Goal: Find specific page/section: Find specific page/section

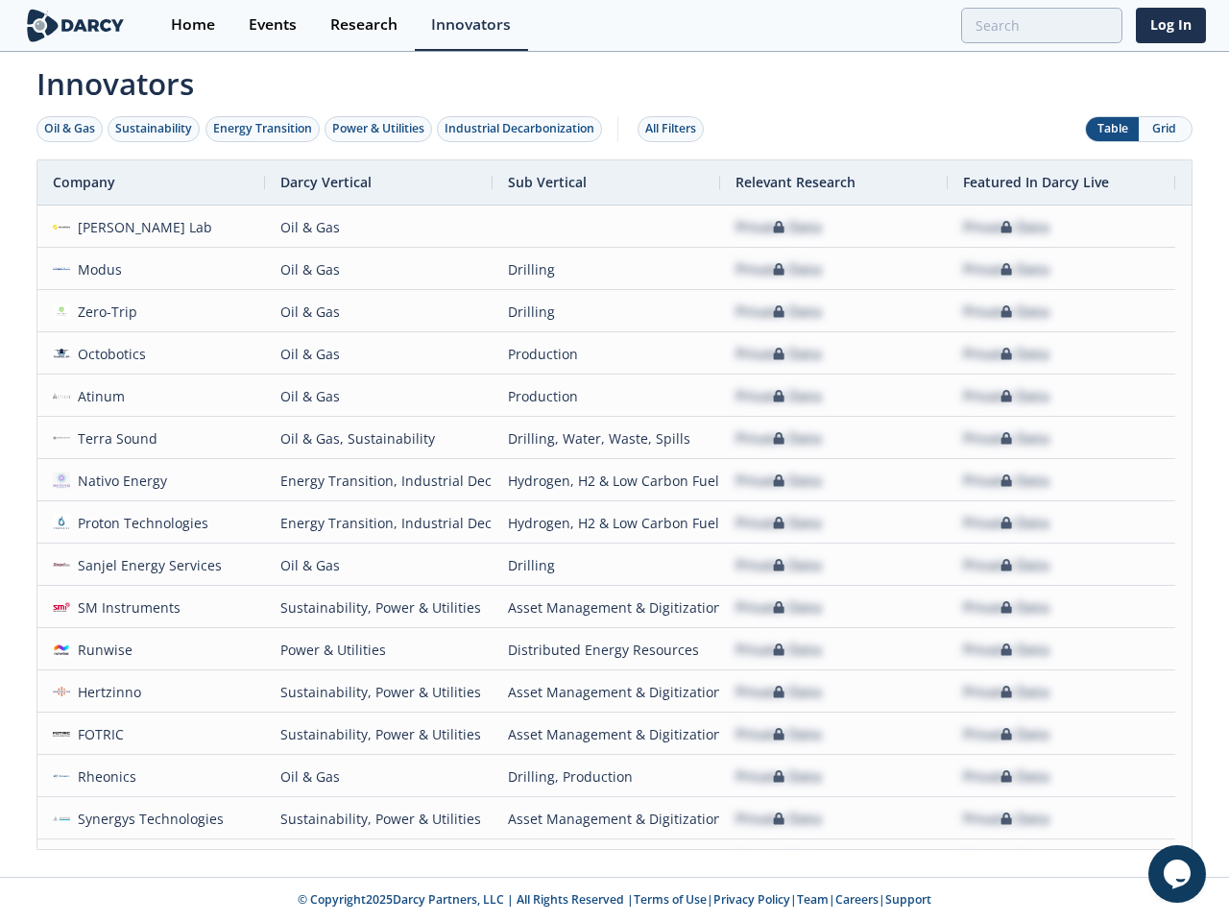
click at [70, 129] on div "Oil & Gas" at bounding box center [69, 128] width 51 height 17
click at [155, 129] on div "Sustainability" at bounding box center [153, 128] width 77 height 17
click at [263, 129] on div "Energy Transition" at bounding box center [262, 128] width 99 height 17
click at [380, 129] on div "Power & Utilities" at bounding box center [378, 128] width 92 height 17
click at [523, 129] on div "Industrial Decarbonization" at bounding box center [520, 128] width 150 height 17
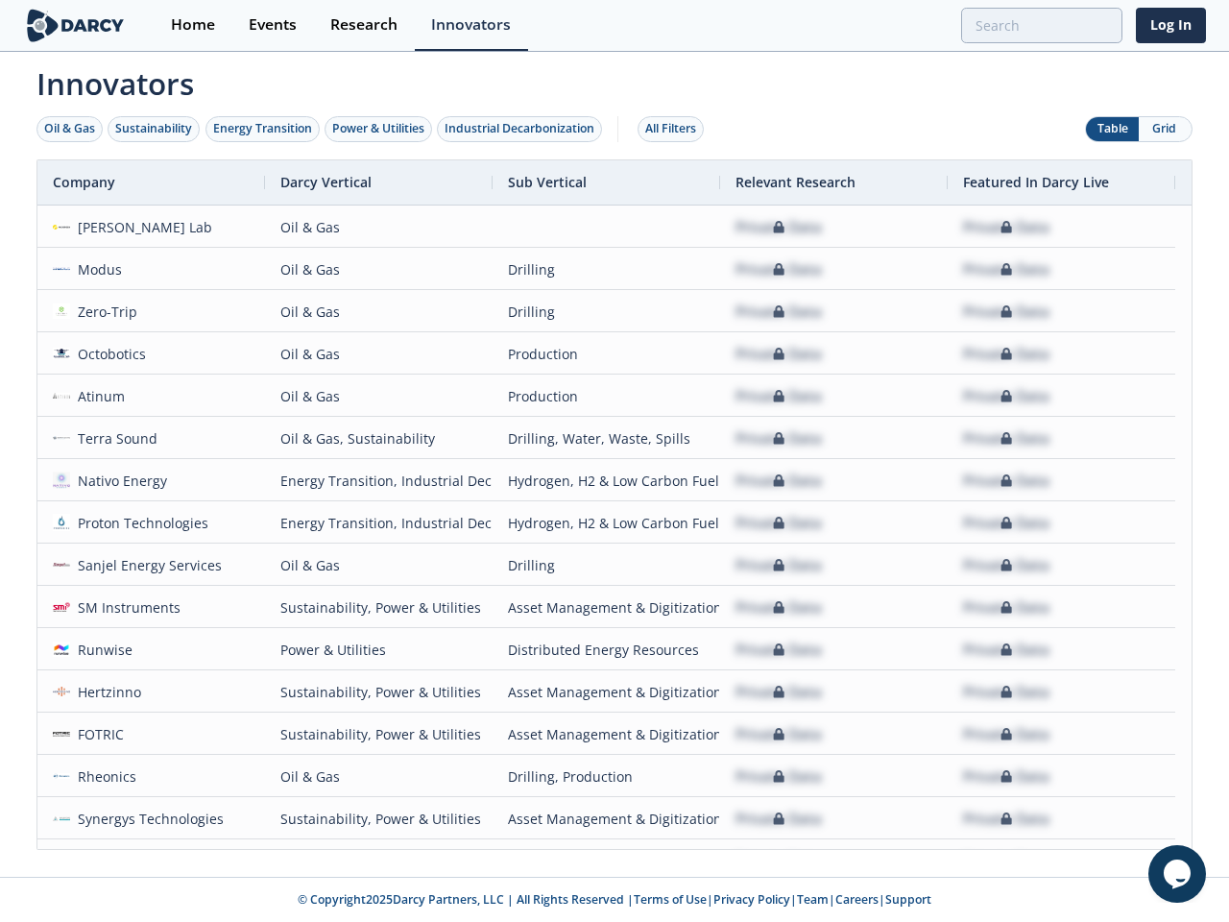
click at [676, 129] on div "All Filters" at bounding box center [670, 128] width 51 height 17
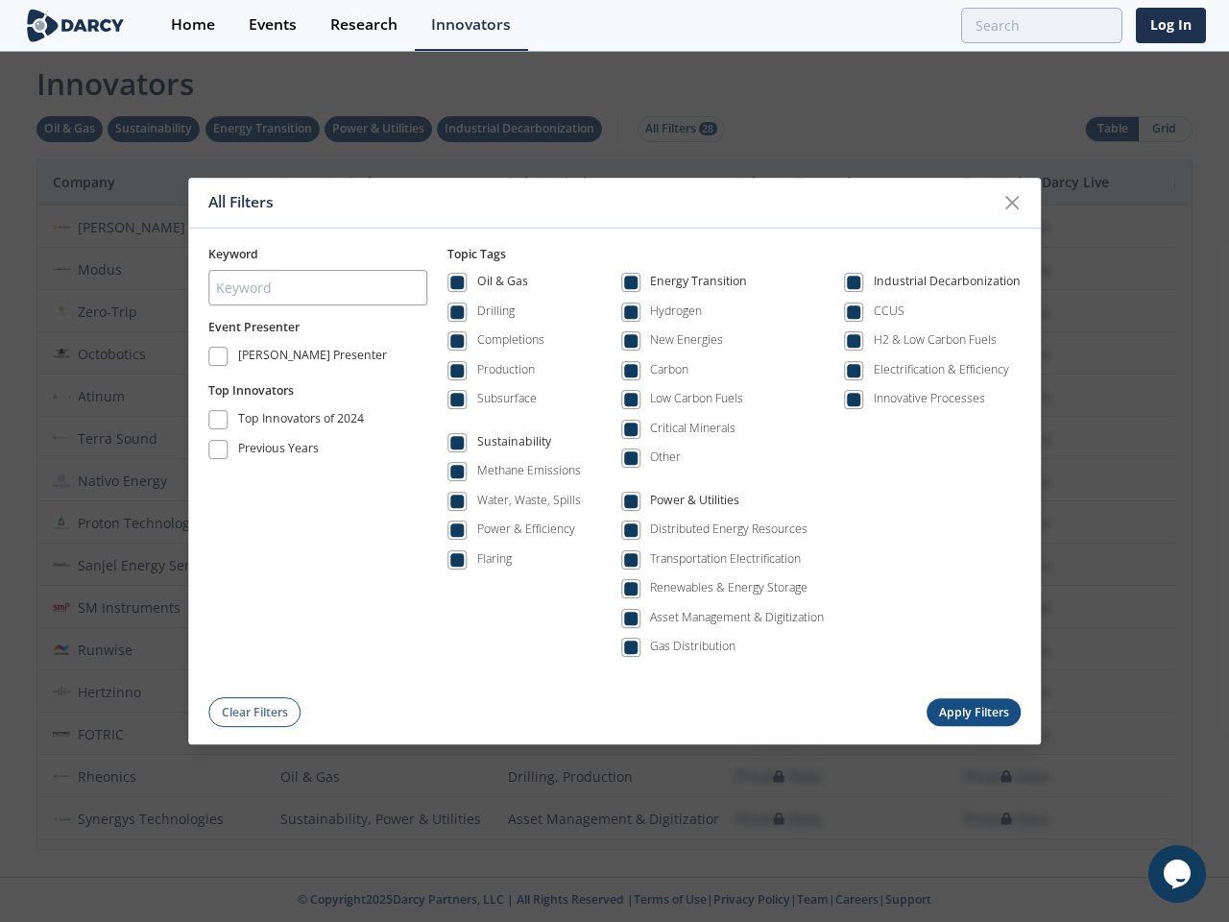
click at [1112, 129] on div "All Filters Keyword Event Presenter [PERSON_NAME] Presenter Top Innovators Top …" at bounding box center [614, 461] width 1229 height 922
